Goal: Information Seeking & Learning: Learn about a topic

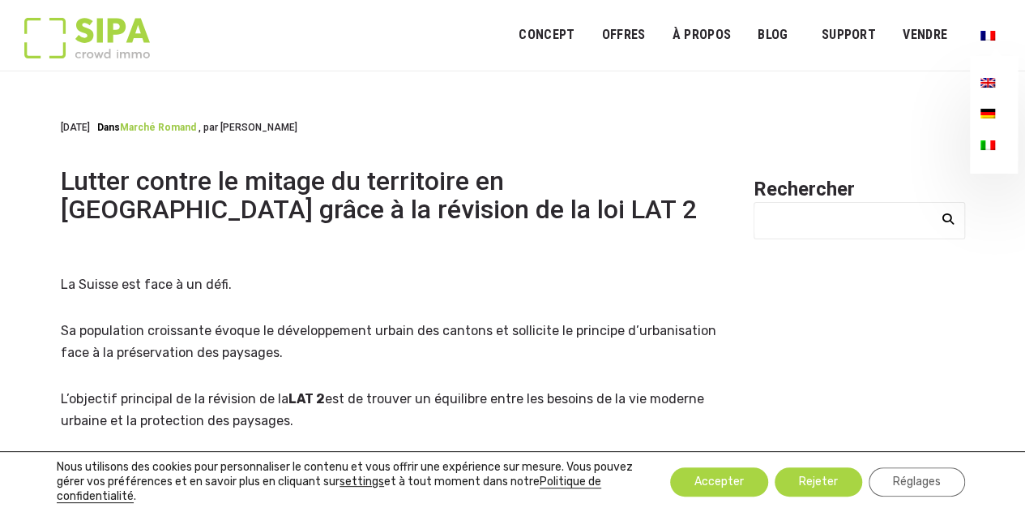
click at [984, 75] on link "Menu principal" at bounding box center [988, 83] width 36 height 31
